Goal: Information Seeking & Learning: Find specific fact

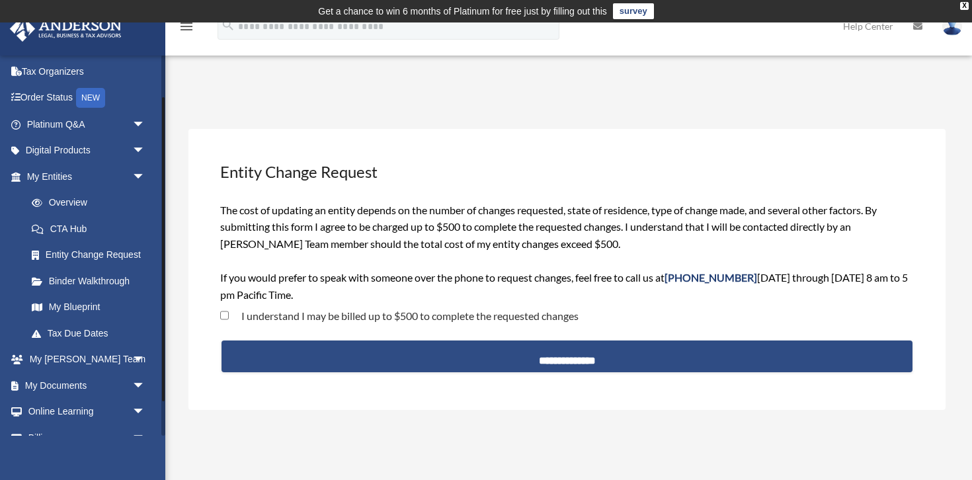
scroll to position [97, 0]
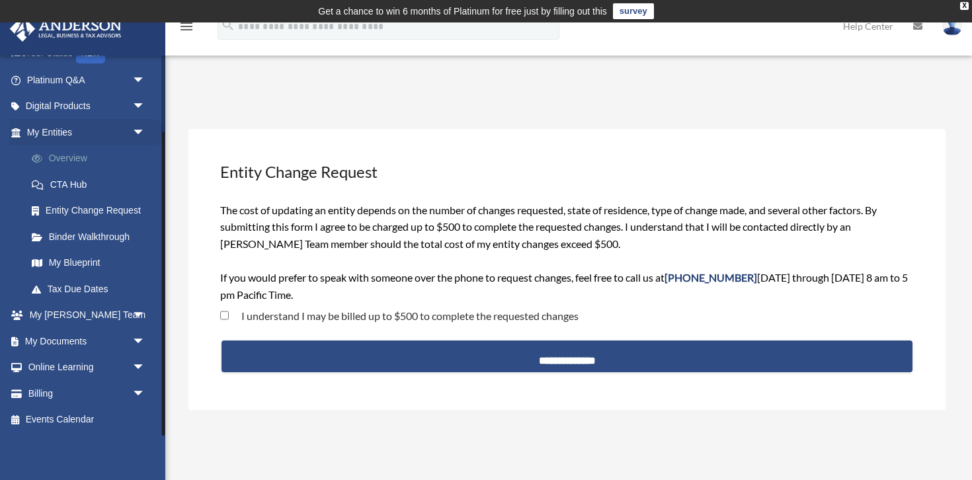
click at [73, 154] on link "Overview" at bounding box center [92, 158] width 147 height 26
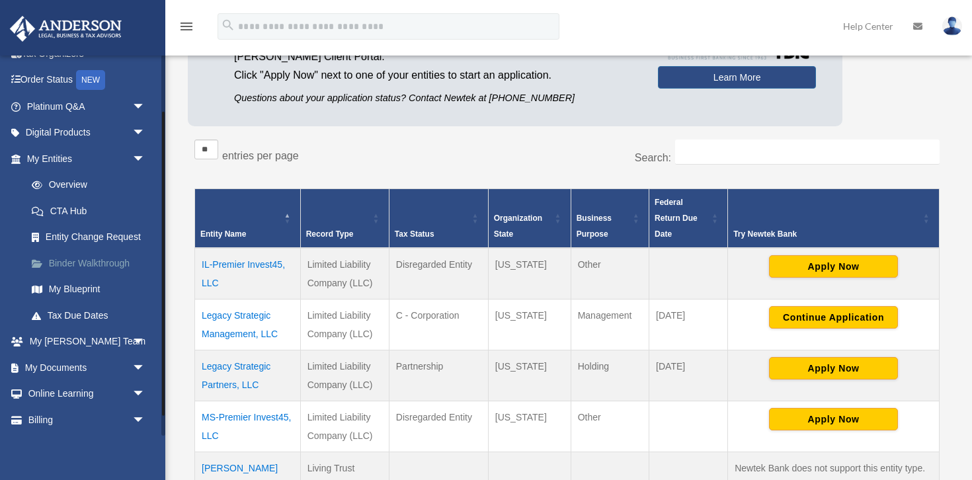
scroll to position [73, 0]
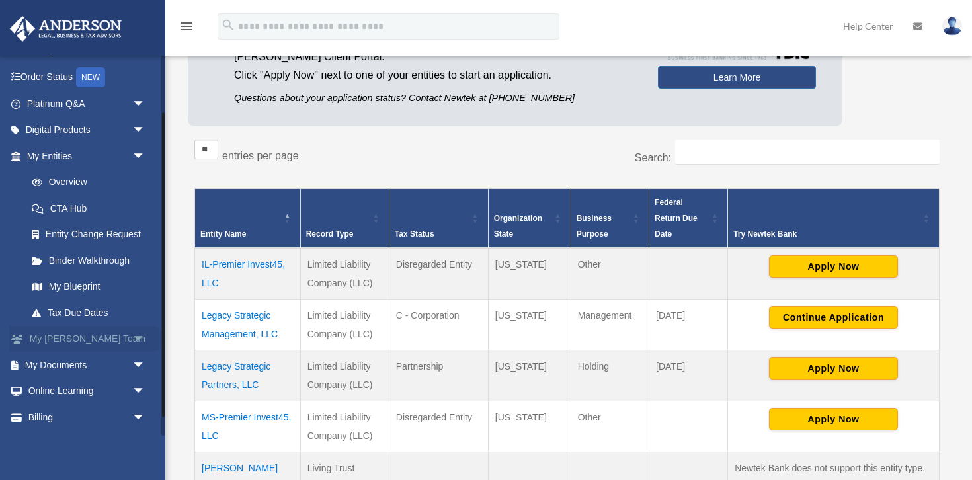
click at [78, 339] on link "My Anderson Team arrow_drop_down" at bounding box center [87, 339] width 156 height 26
click at [140, 335] on span "arrow_drop_down" at bounding box center [145, 339] width 26 height 27
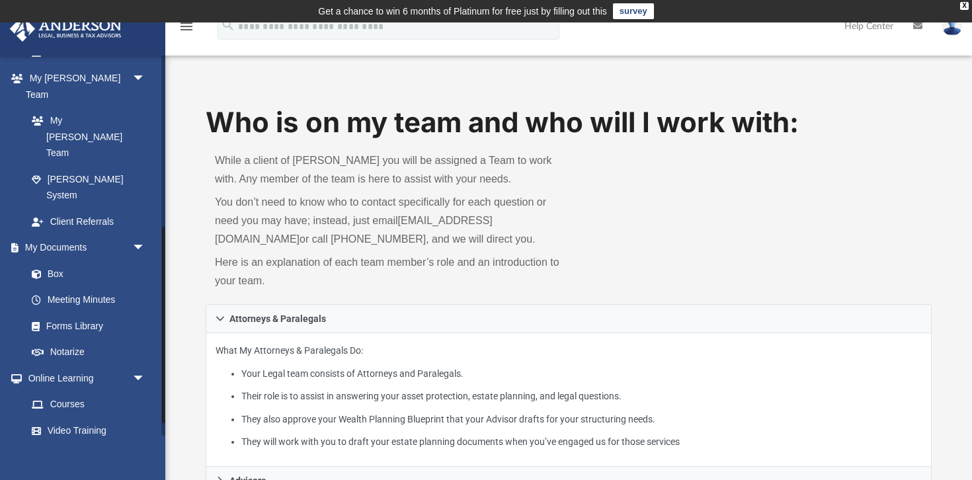
scroll to position [358, 0]
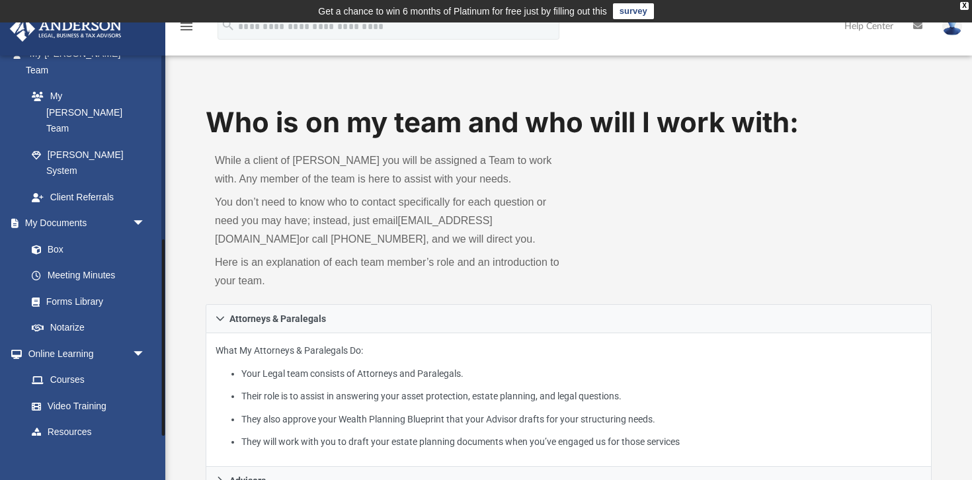
click at [134, 445] on span "arrow_drop_down" at bounding box center [145, 458] width 26 height 27
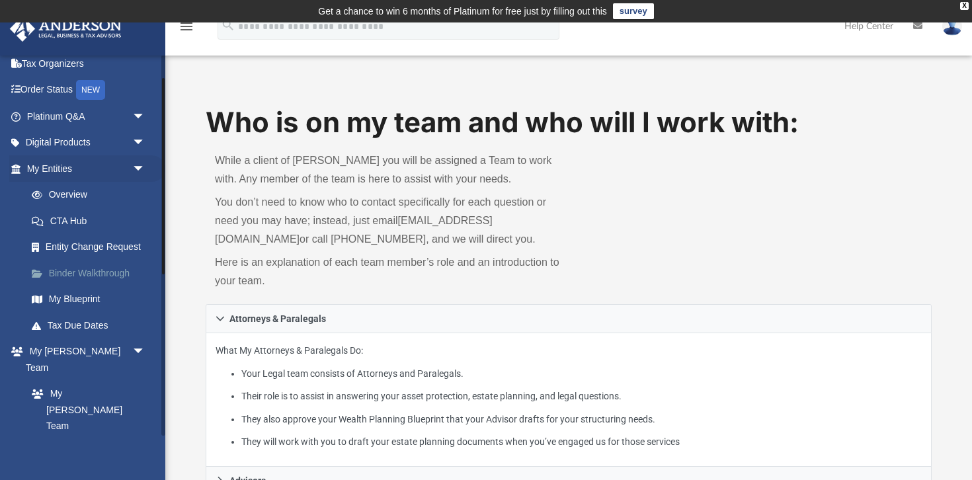
scroll to position [55, 0]
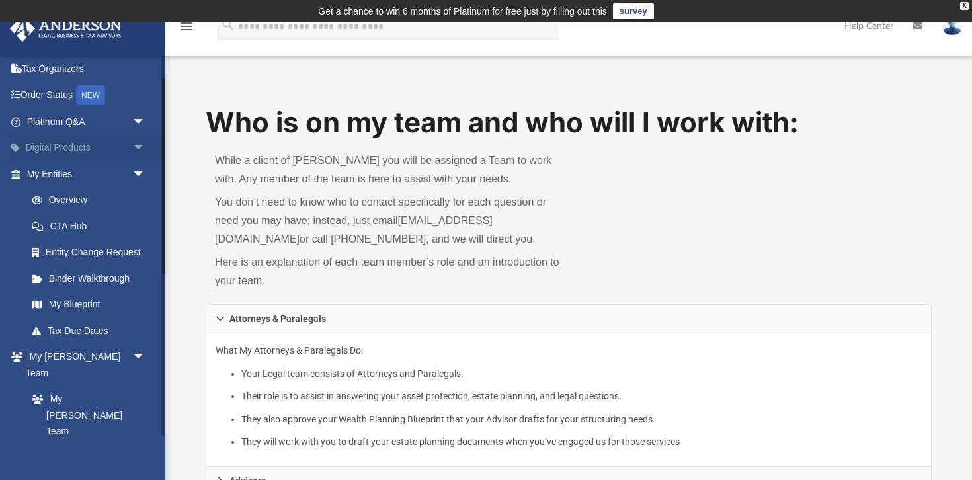
click at [135, 153] on span "arrow_drop_down" at bounding box center [145, 148] width 26 height 27
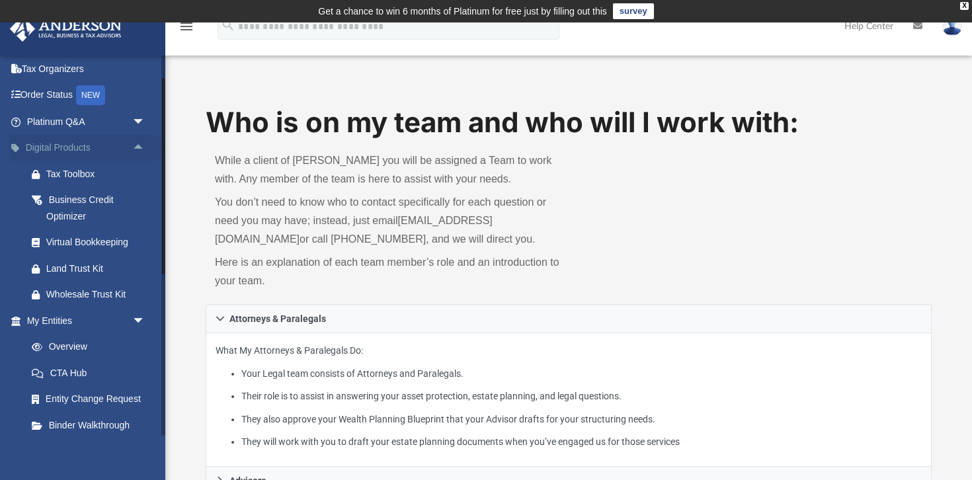
click at [135, 153] on span "arrow_drop_up" at bounding box center [145, 148] width 26 height 27
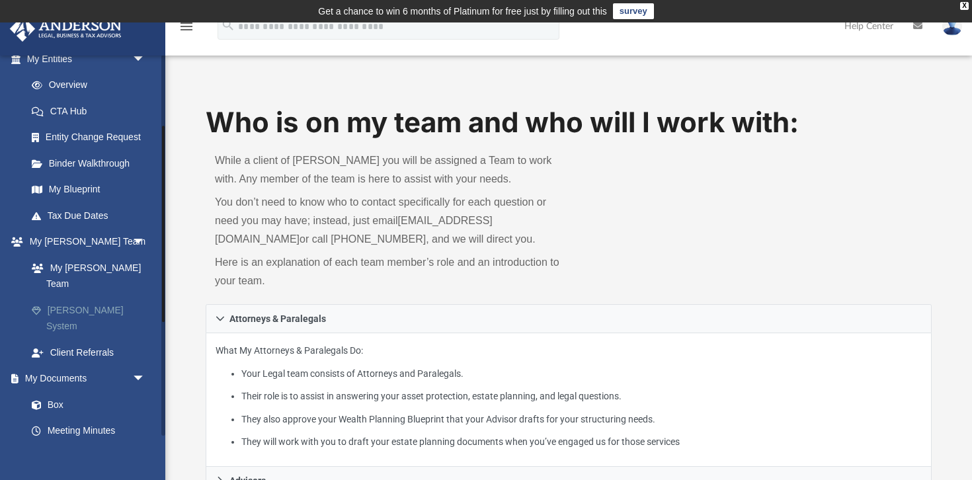
scroll to position [171, 0]
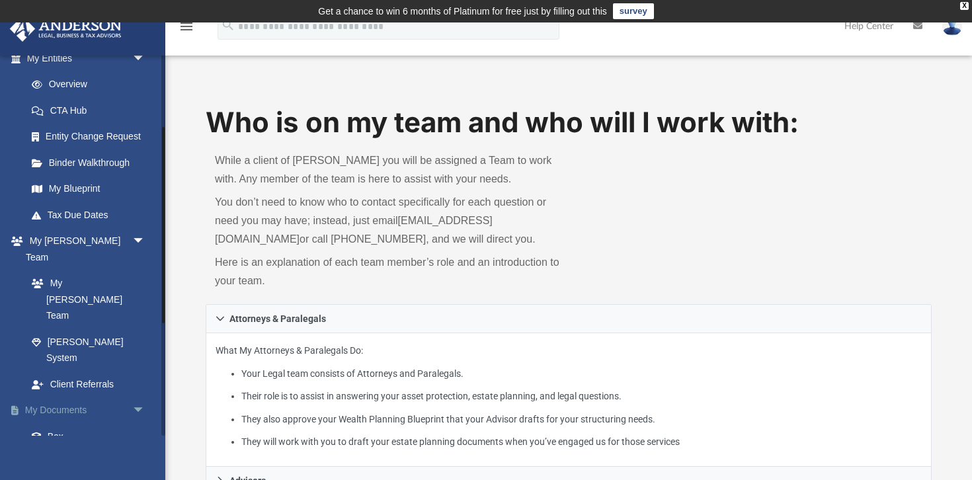
click at [136, 397] on span "arrow_drop_down" at bounding box center [145, 410] width 26 height 27
click at [136, 397] on span "arrow_drop_up" at bounding box center [145, 410] width 26 height 27
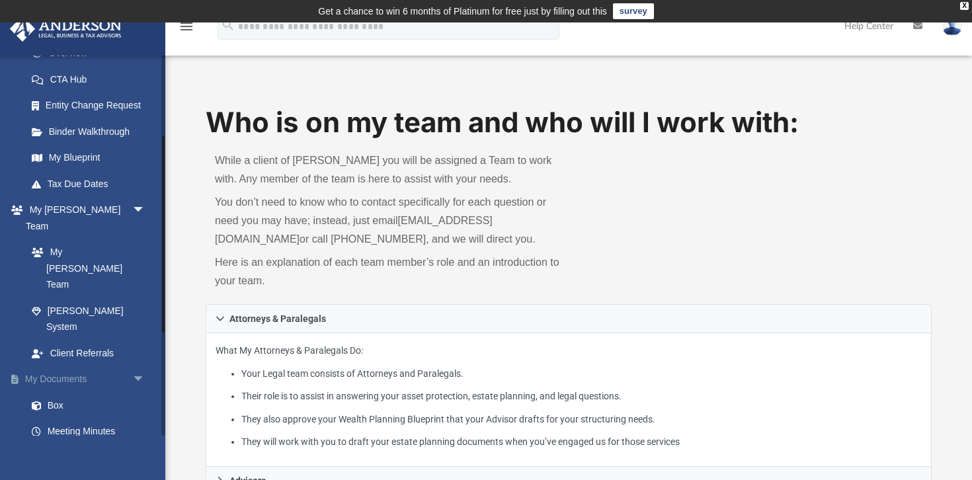
scroll to position [190, 0]
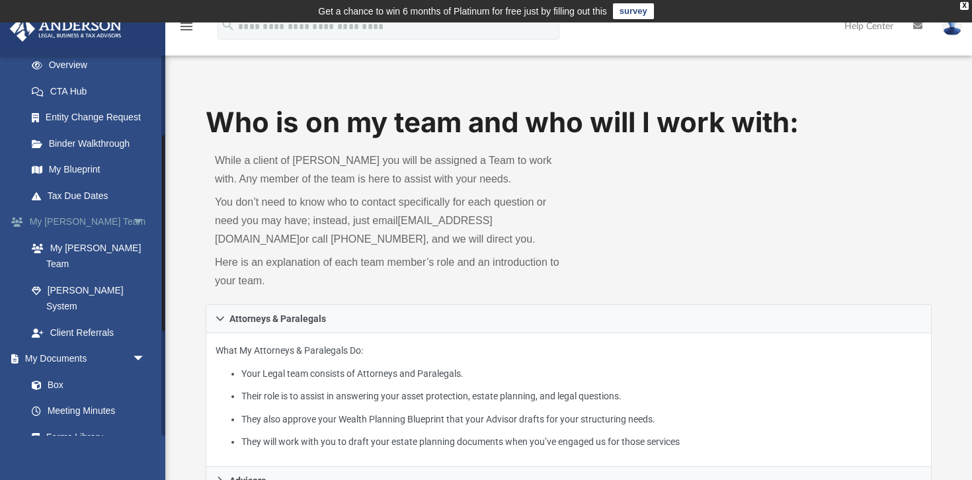
click at [140, 222] on span "arrow_drop_down" at bounding box center [145, 222] width 26 height 27
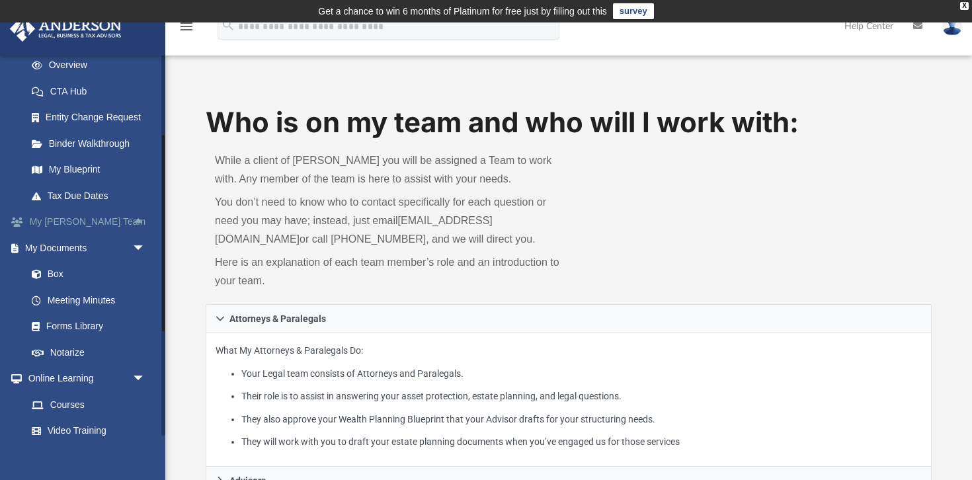
click at [140, 222] on span "arrow_drop_up" at bounding box center [145, 222] width 26 height 27
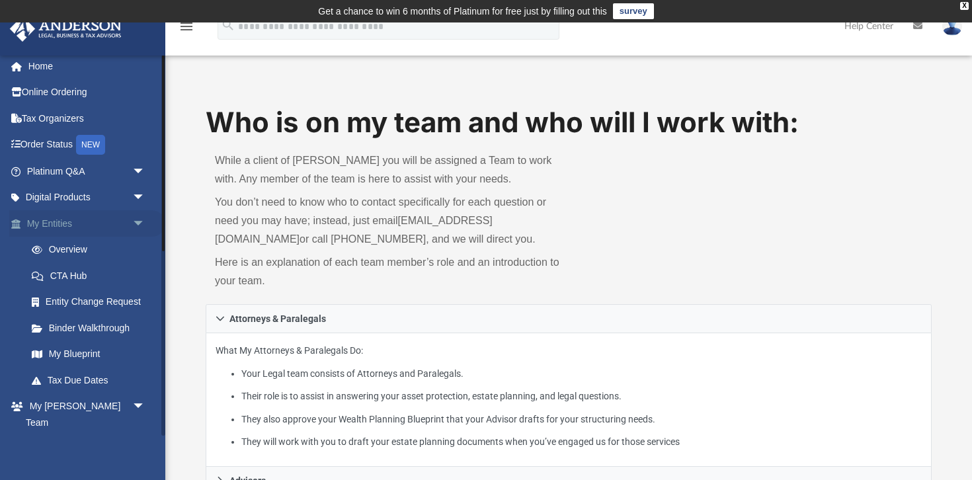
scroll to position [0, 0]
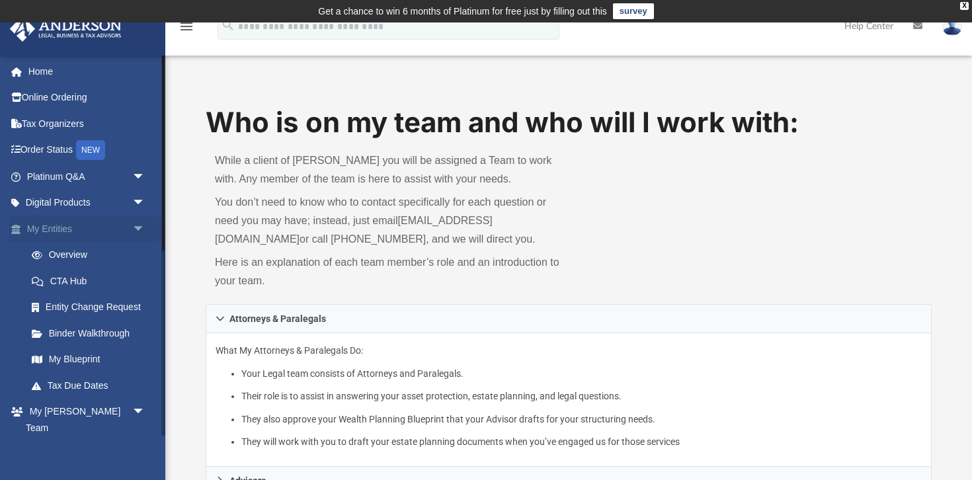
click at [72, 177] on link "Platinum Q&A arrow_drop_down" at bounding box center [87, 176] width 156 height 26
click at [136, 175] on span "arrow_drop_down" at bounding box center [145, 176] width 26 height 27
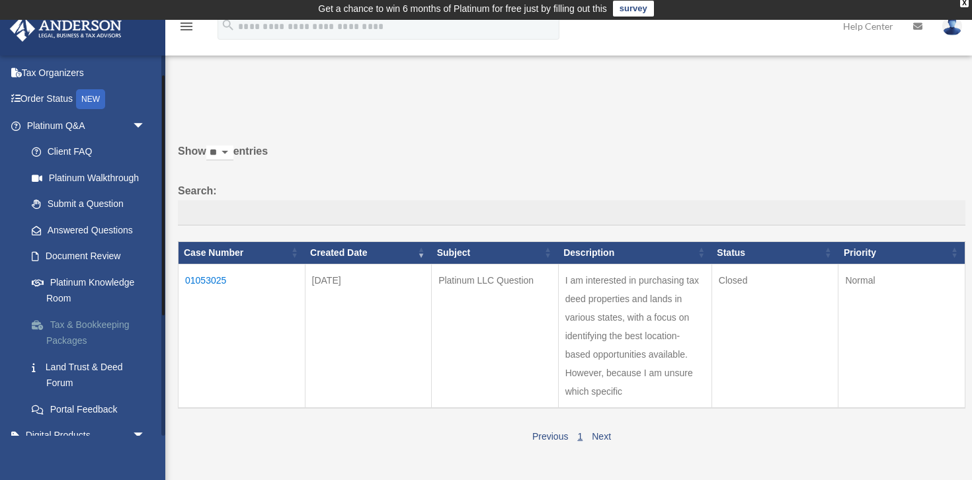
scroll to position [52, 0]
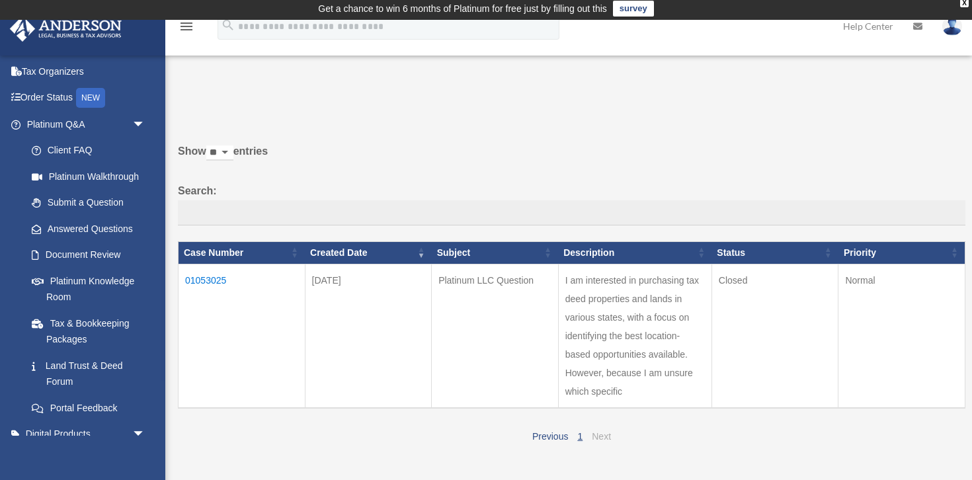
click at [597, 435] on link "Next" at bounding box center [601, 436] width 19 height 11
click at [579, 436] on link "1" at bounding box center [579, 436] width 5 height 11
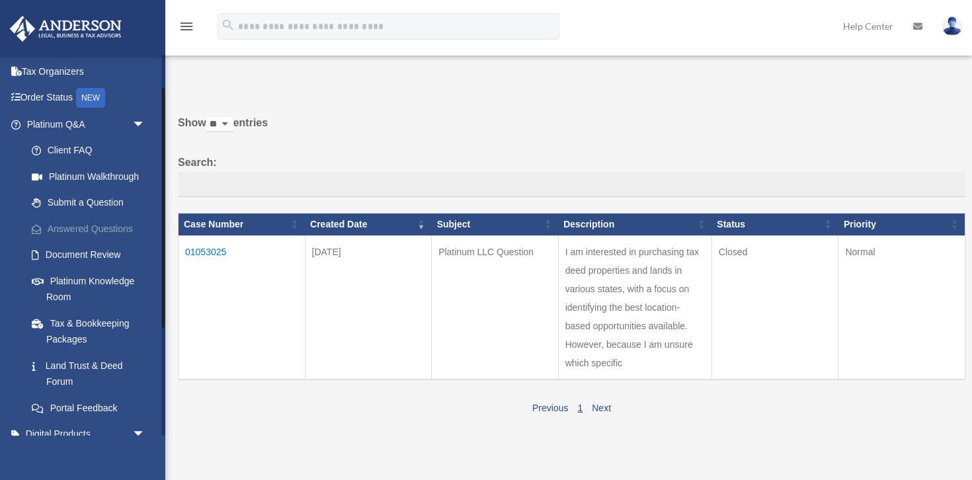
click at [110, 229] on link "Answered Questions" at bounding box center [92, 229] width 147 height 26
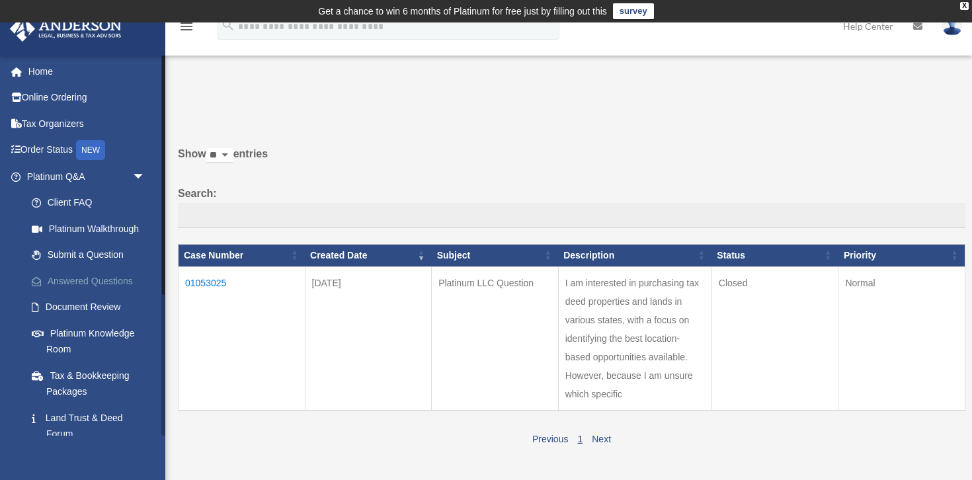
click at [80, 284] on link "Answered Questions" at bounding box center [92, 281] width 147 height 26
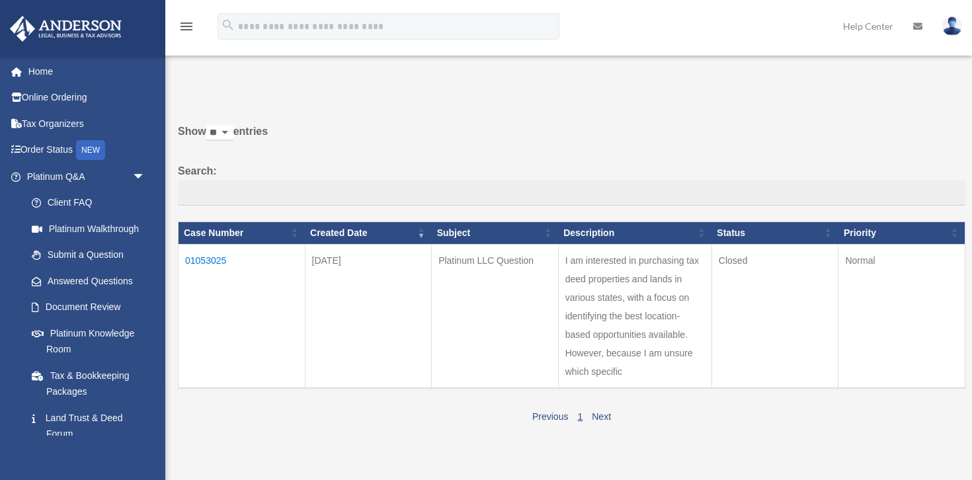
click at [75, 281] on link "Answered Questions" at bounding box center [86, 281] width 134 height 26
click at [604, 419] on link "Next" at bounding box center [601, 416] width 19 height 11
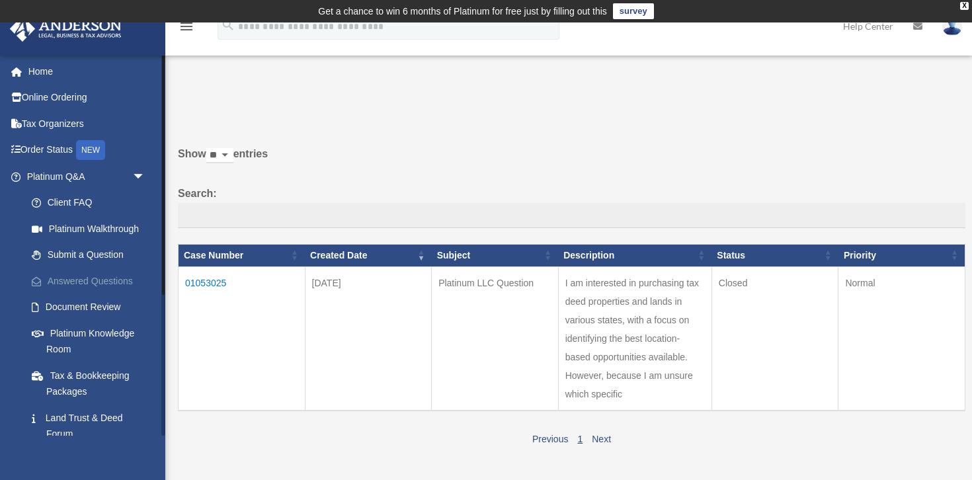
click at [104, 280] on link "Answered Questions" at bounding box center [92, 281] width 147 height 26
click at [231, 153] on select "** ** ** ***" at bounding box center [219, 155] width 27 height 15
click at [72, 302] on link "Document Review" at bounding box center [92, 307] width 147 height 26
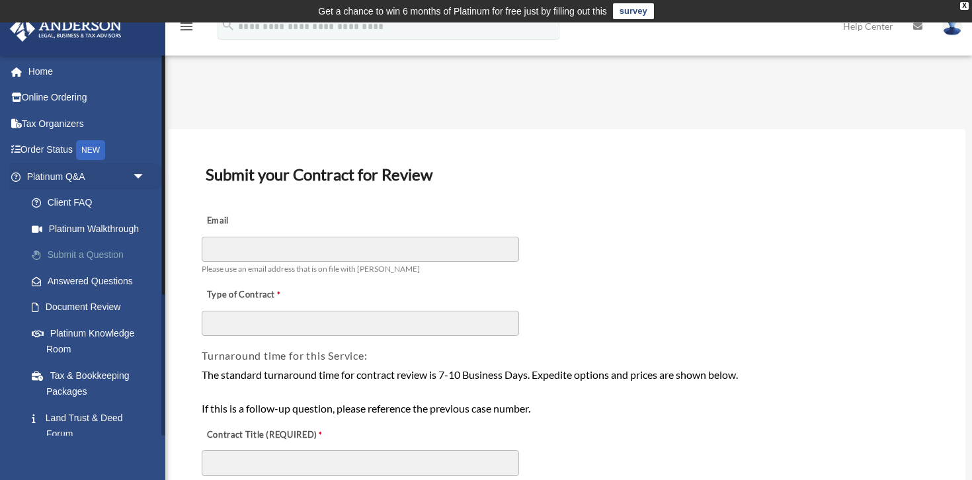
click at [98, 260] on link "Submit a Question" at bounding box center [92, 255] width 147 height 26
click at [93, 254] on link "Submit a Question" at bounding box center [92, 255] width 147 height 26
click at [87, 280] on link "Answered Questions" at bounding box center [92, 281] width 147 height 26
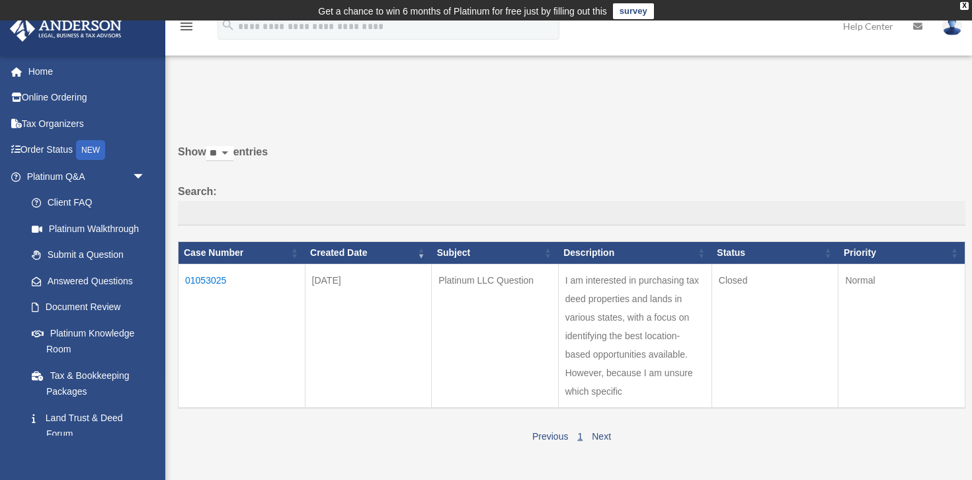
click at [198, 263] on table "Case Number Created Date Subject Description Status Priority 01053025 [DATE] Pl…" at bounding box center [572, 324] width 788 height 167
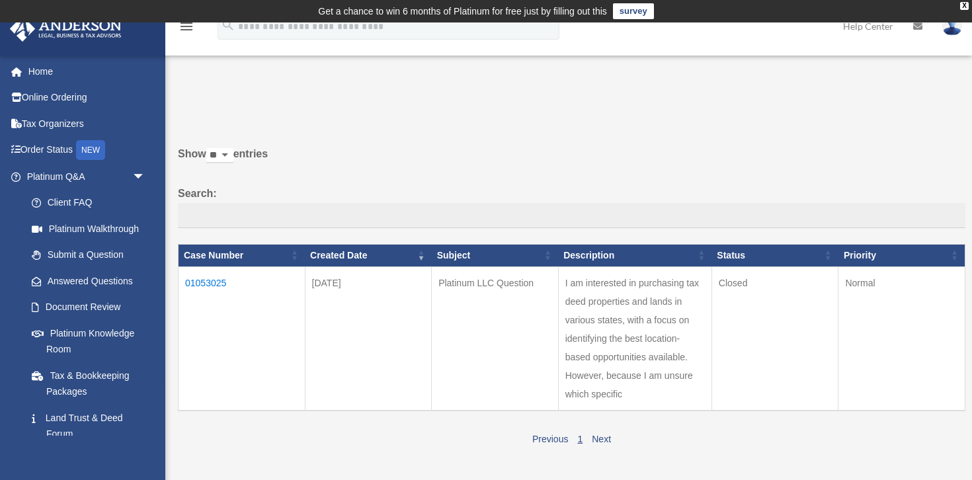
click at [200, 287] on td "01053025" at bounding box center [242, 339] width 127 height 144
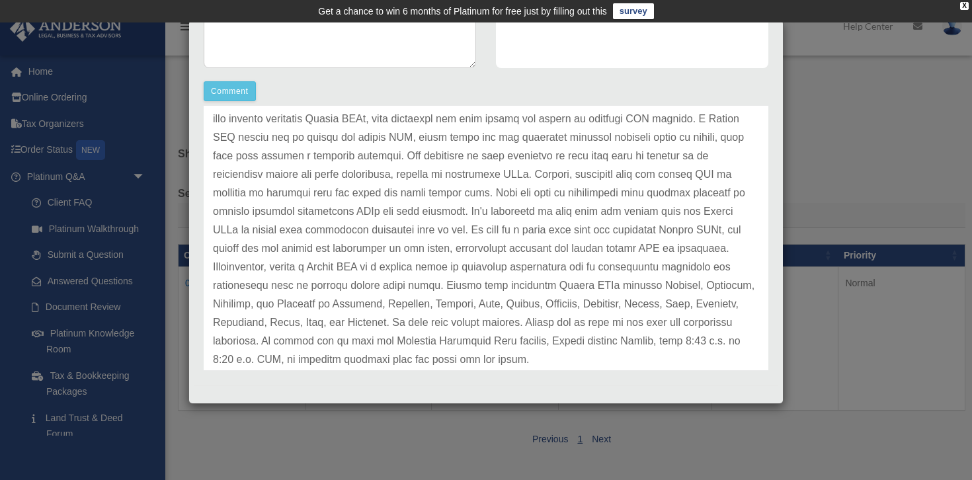
scroll to position [129, 0]
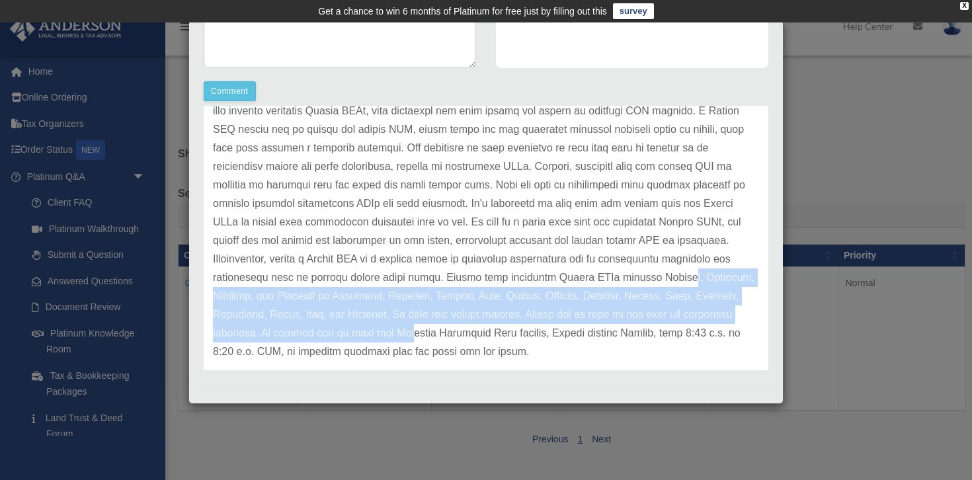
drag, startPoint x: 347, startPoint y: 279, endPoint x: 610, endPoint y: 306, distance: 263.9
click at [610, 306] on p at bounding box center [486, 203] width 546 height 315
